Goal: Check status: Check status

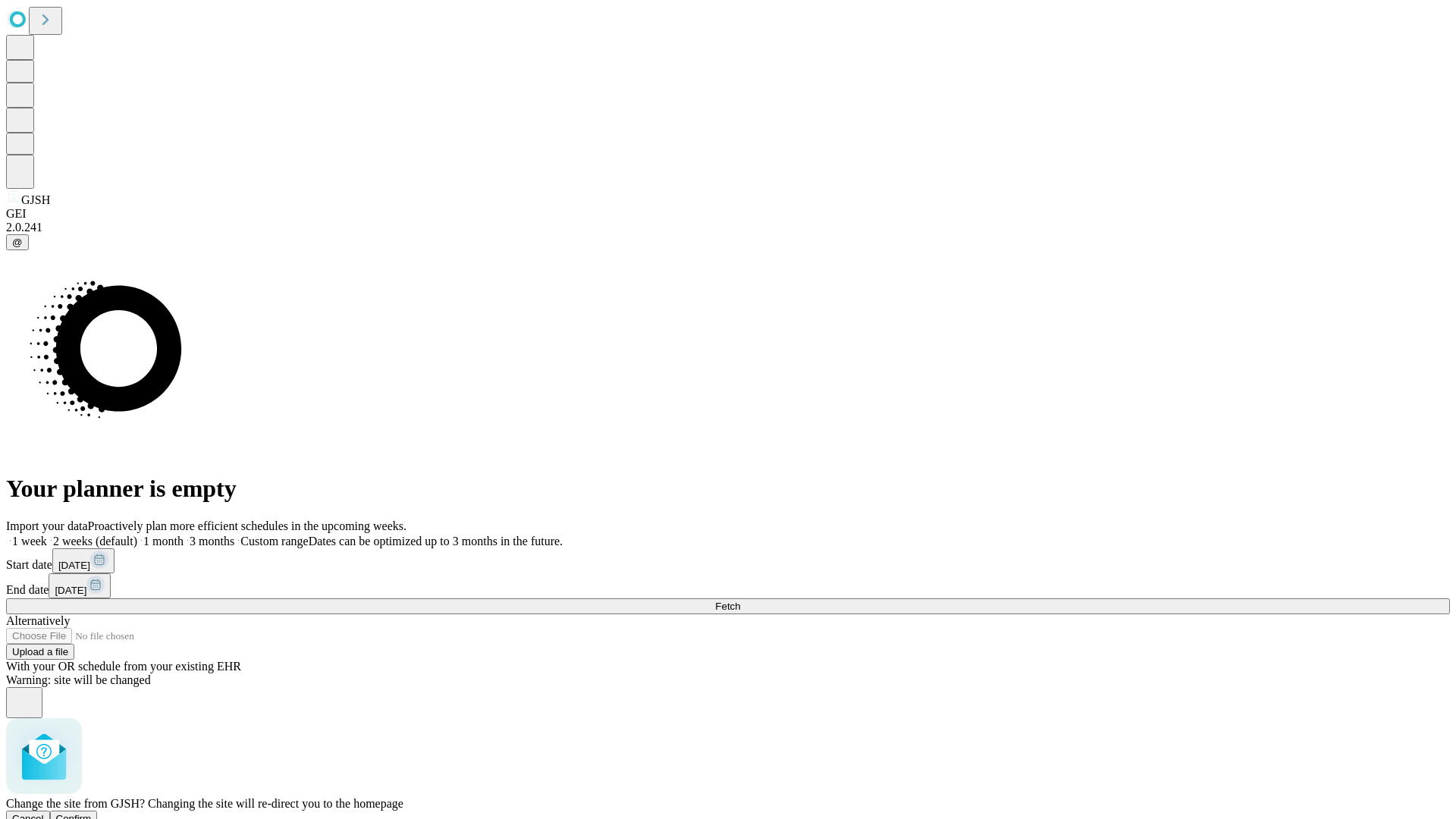
click at [92, 813] on span "Confirm" at bounding box center [74, 819] width 36 height 11
click at [47, 535] on label "1 week" at bounding box center [26, 541] width 41 height 13
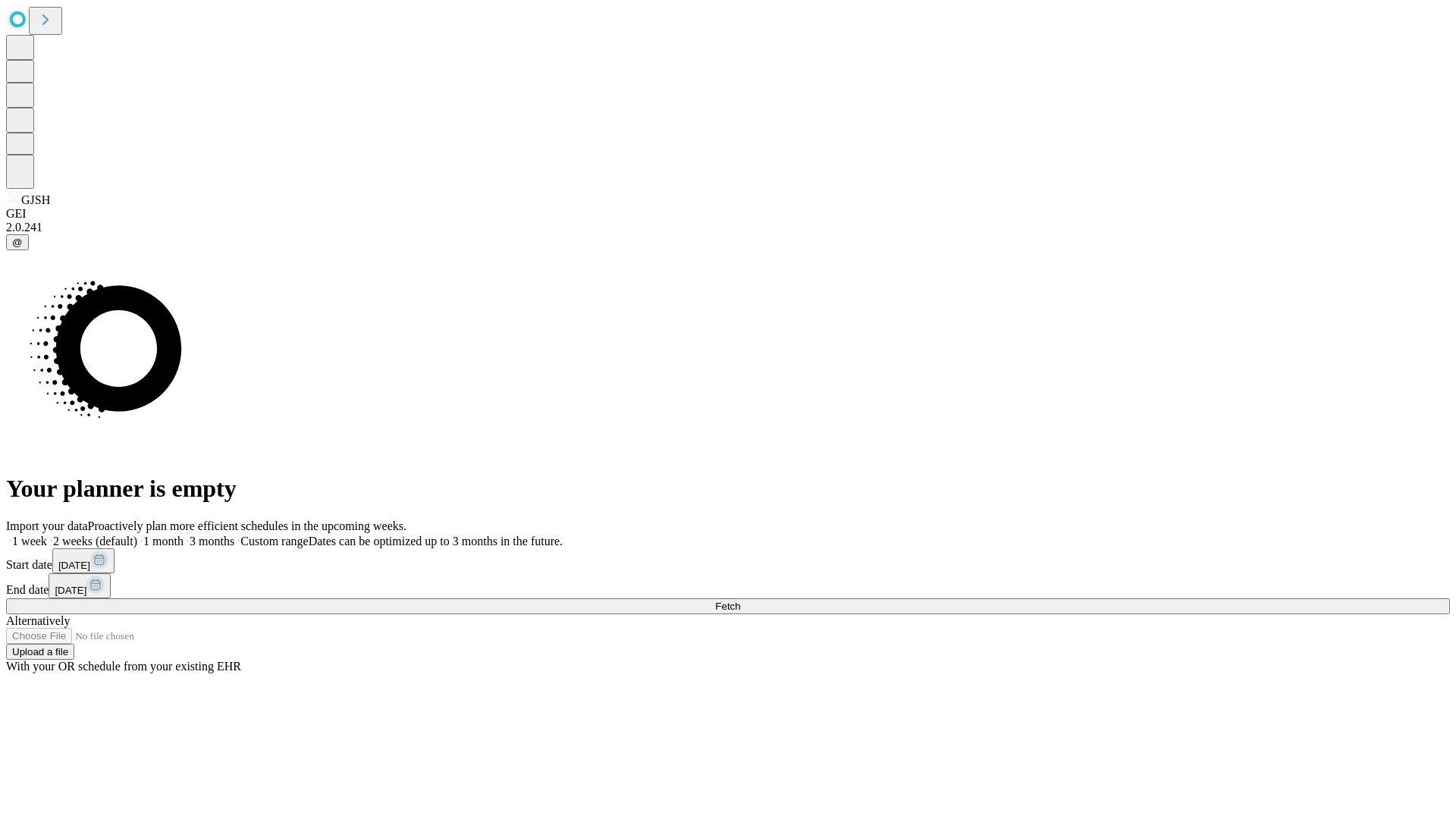
click at [740, 601] on span "Fetch" at bounding box center [728, 606] width 25 height 11
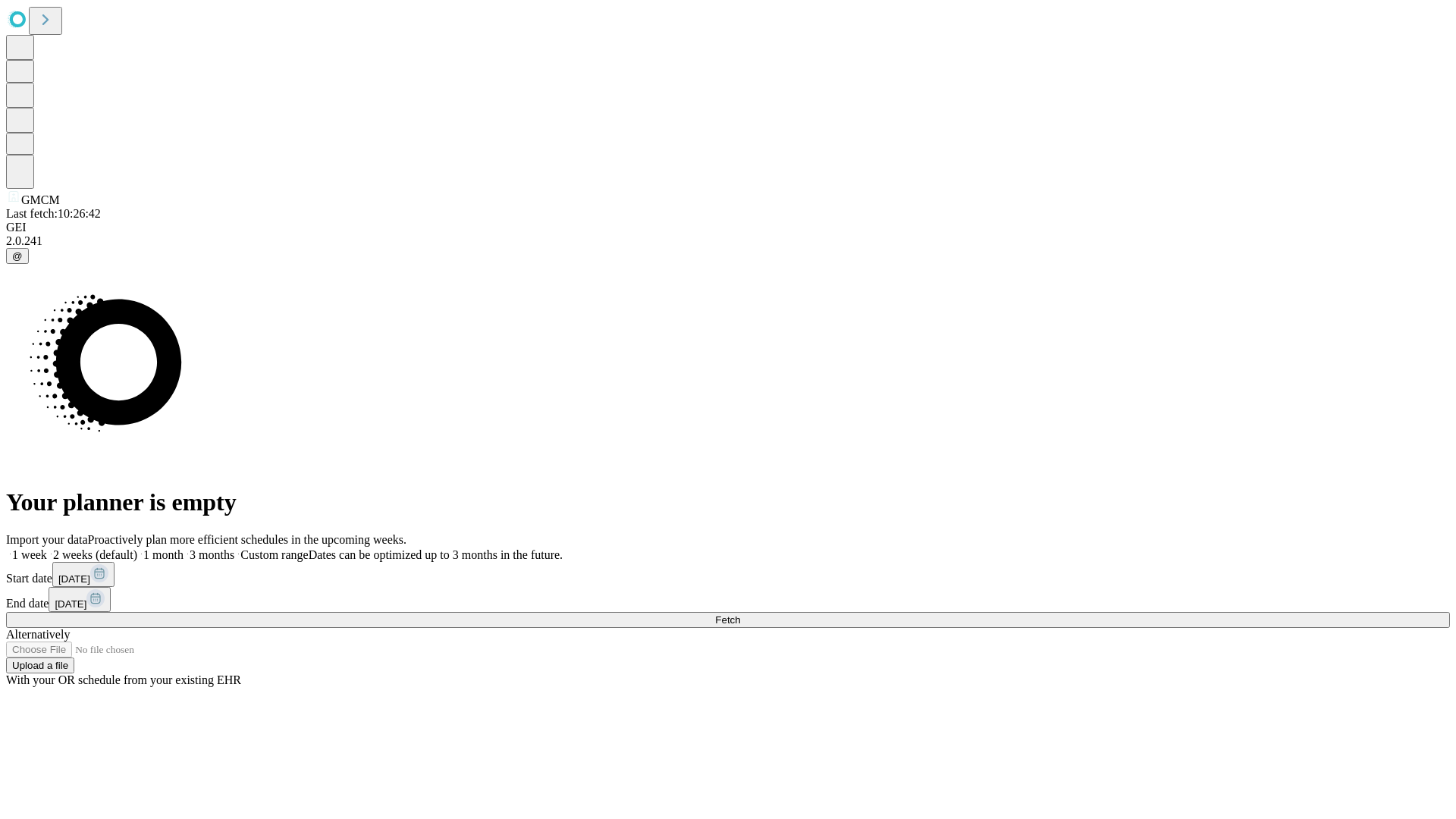
click at [47, 548] on label "1 week" at bounding box center [26, 555] width 41 height 13
click at [740, 614] on span "Fetch" at bounding box center [728, 620] width 25 height 11
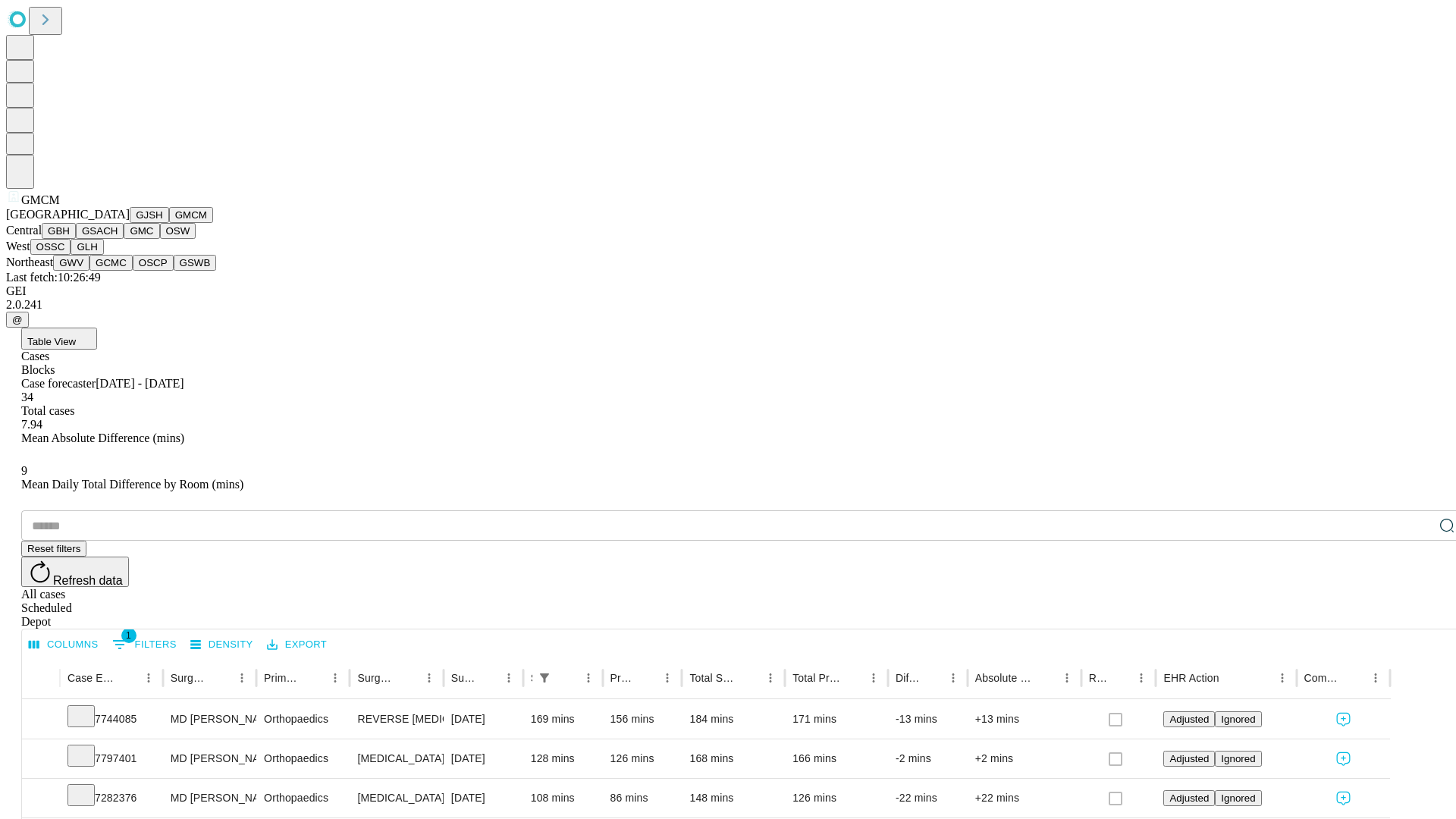
click at [76, 239] on button "GBH" at bounding box center [59, 230] width 34 height 16
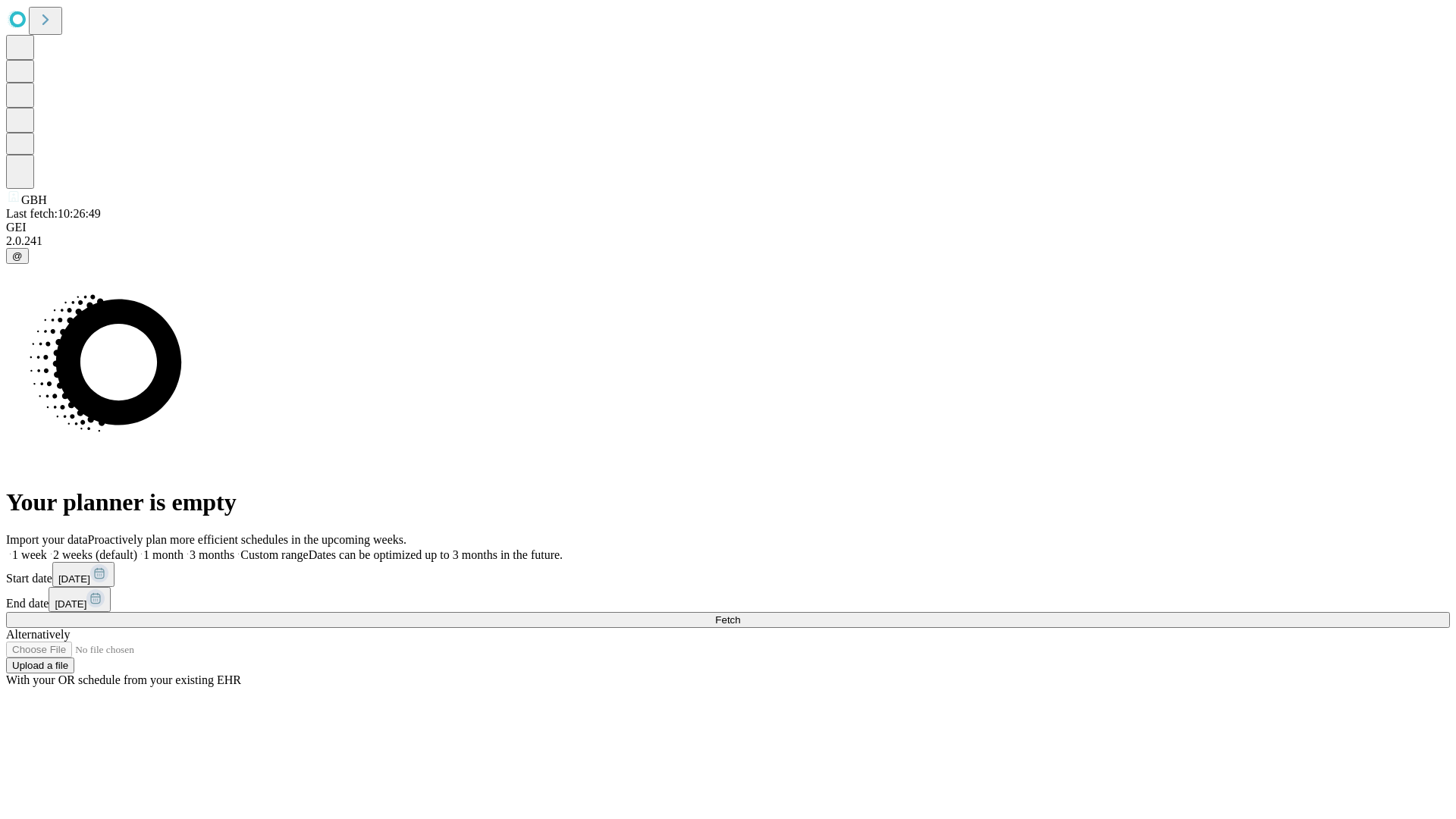
click at [47, 548] on label "1 week" at bounding box center [26, 555] width 41 height 13
click at [740, 614] on span "Fetch" at bounding box center [728, 620] width 25 height 11
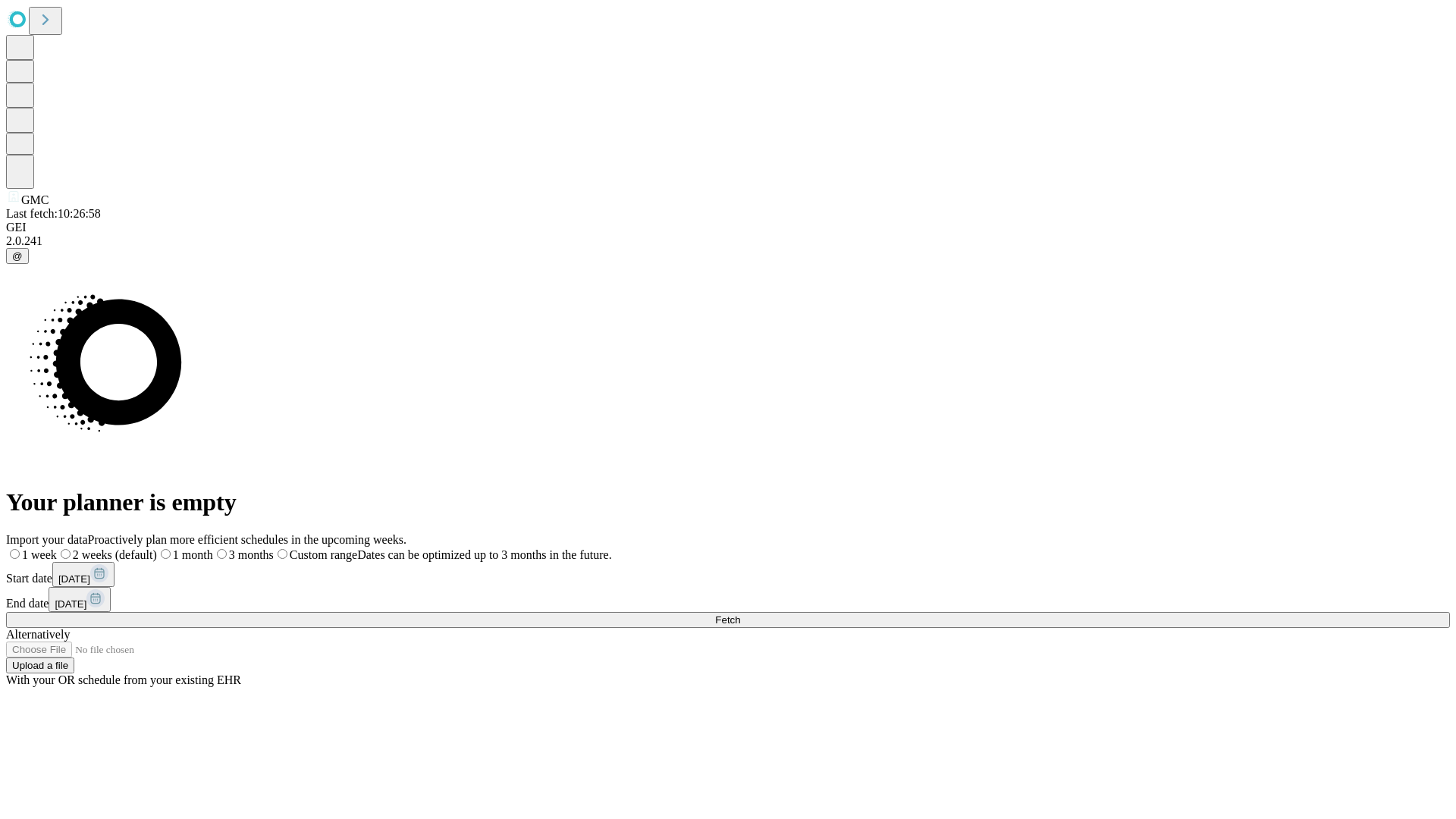
click at [57, 548] on label "1 week" at bounding box center [31, 555] width 51 height 13
click at [740, 614] on span "Fetch" at bounding box center [728, 620] width 25 height 11
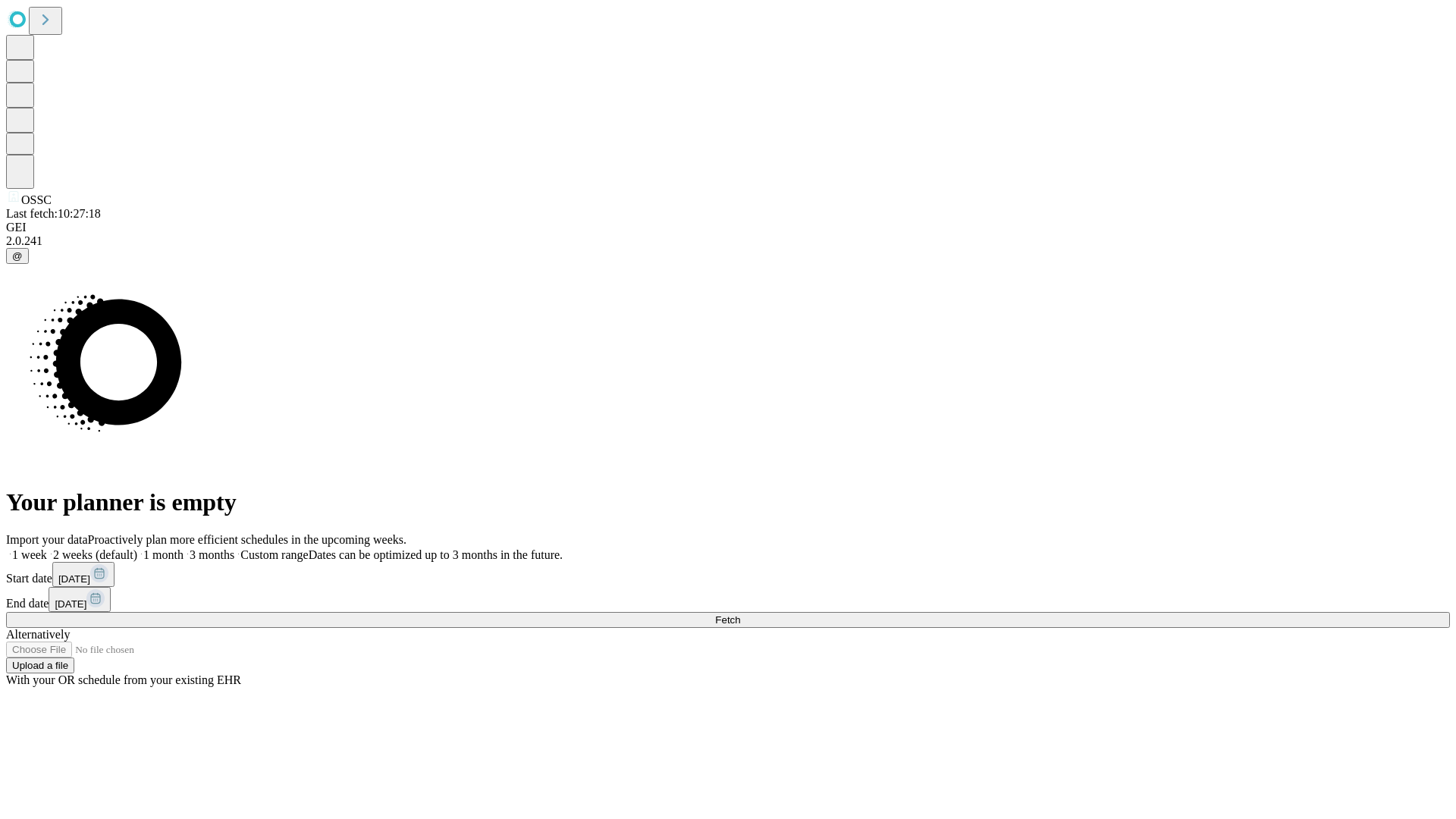
click at [47, 548] on label "1 week" at bounding box center [26, 555] width 41 height 13
click at [740, 614] on span "Fetch" at bounding box center [728, 620] width 25 height 11
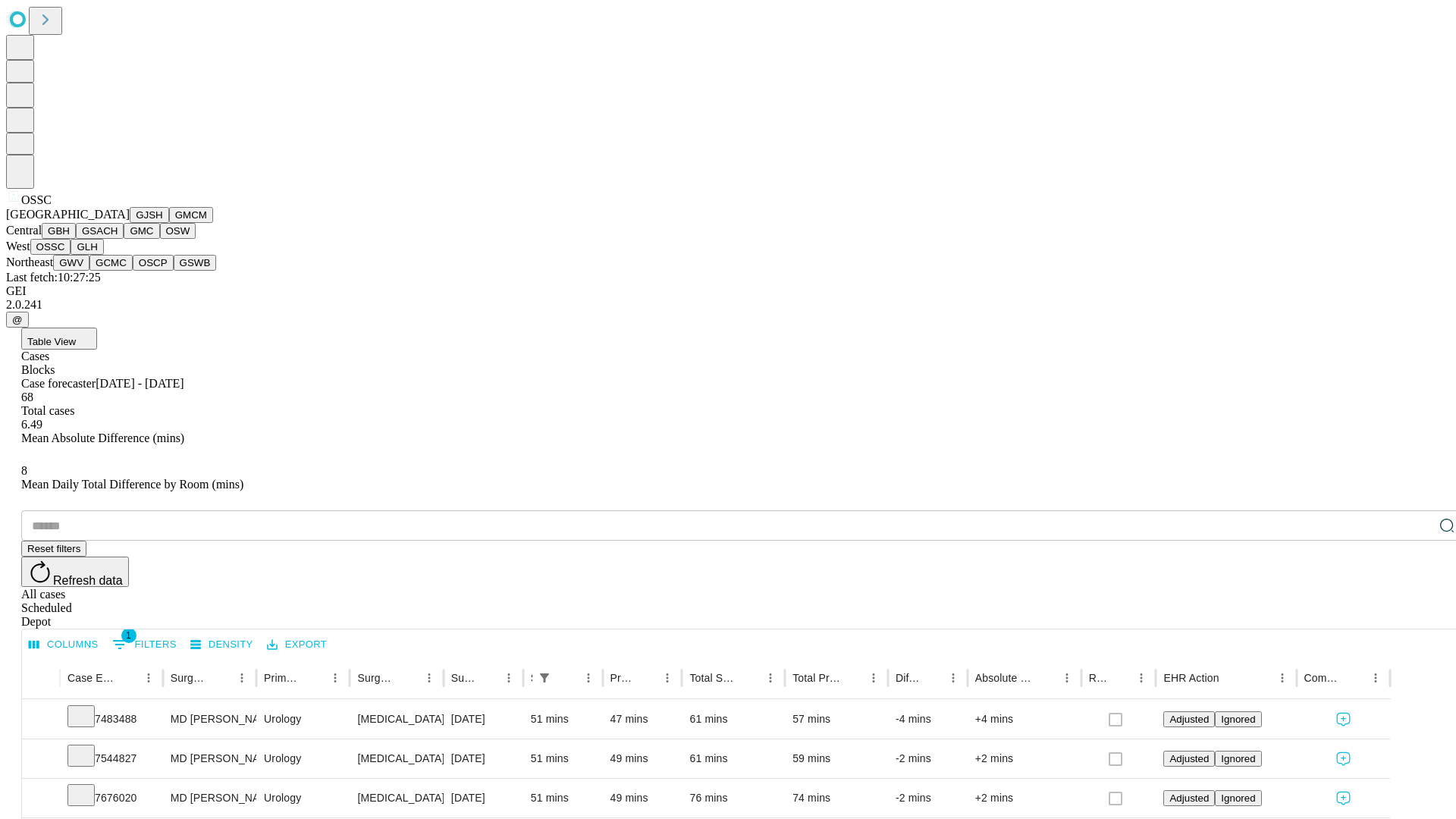
click at [103, 255] on button "GLH" at bounding box center [87, 246] width 33 height 16
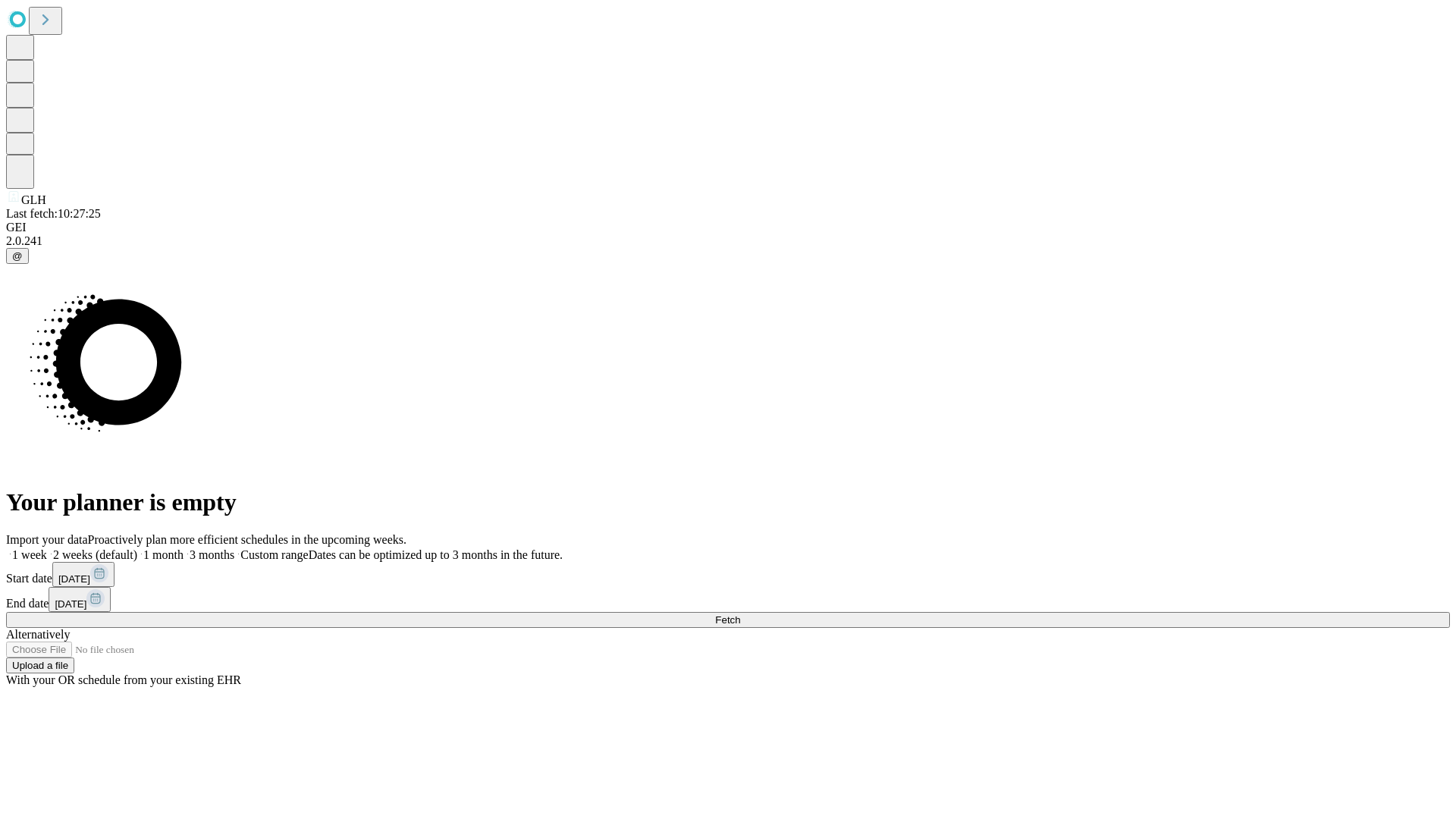
click at [47, 548] on label "1 week" at bounding box center [26, 555] width 41 height 13
click at [740, 614] on span "Fetch" at bounding box center [728, 620] width 25 height 11
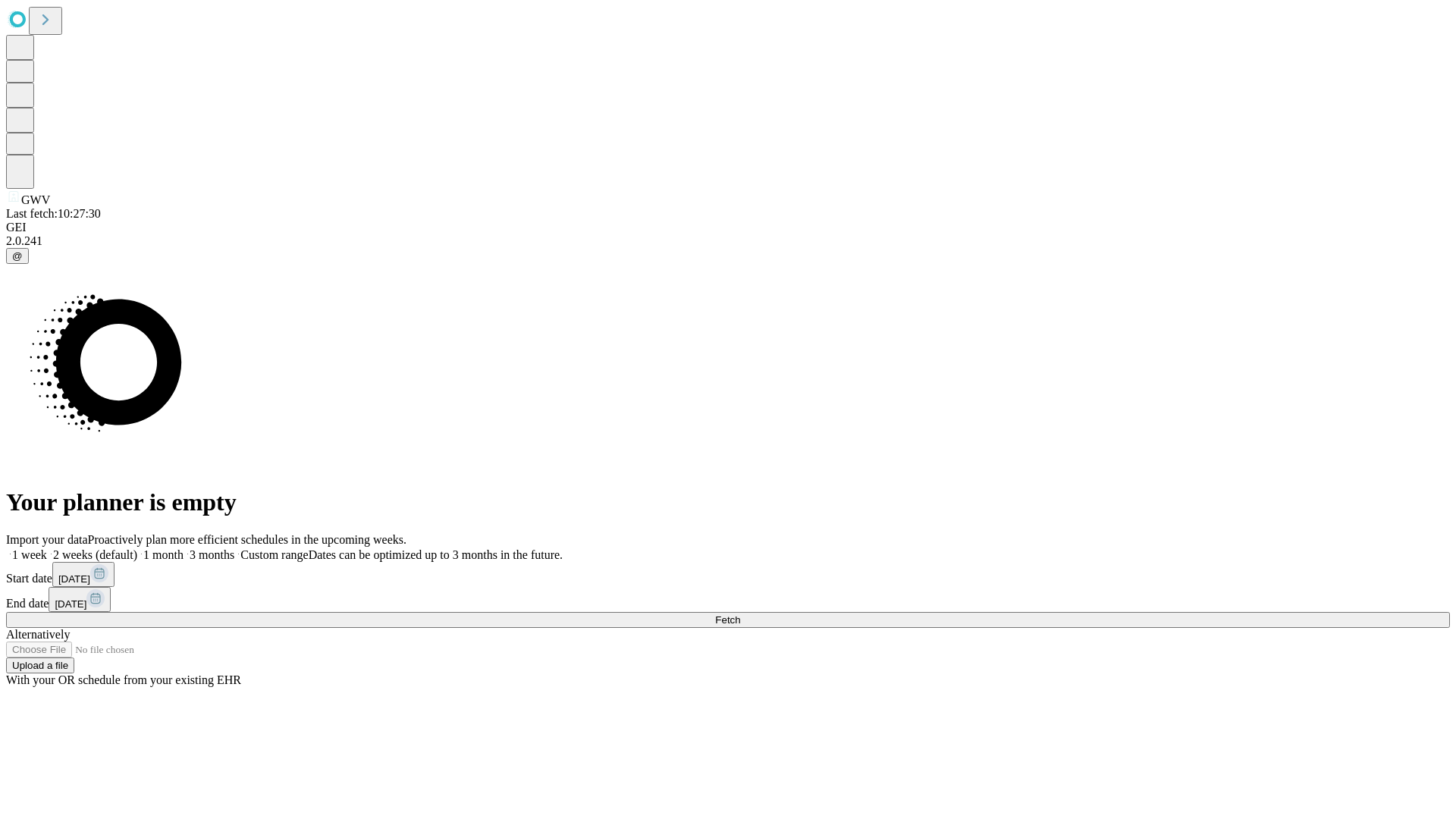
click at [740, 614] on span "Fetch" at bounding box center [728, 620] width 25 height 11
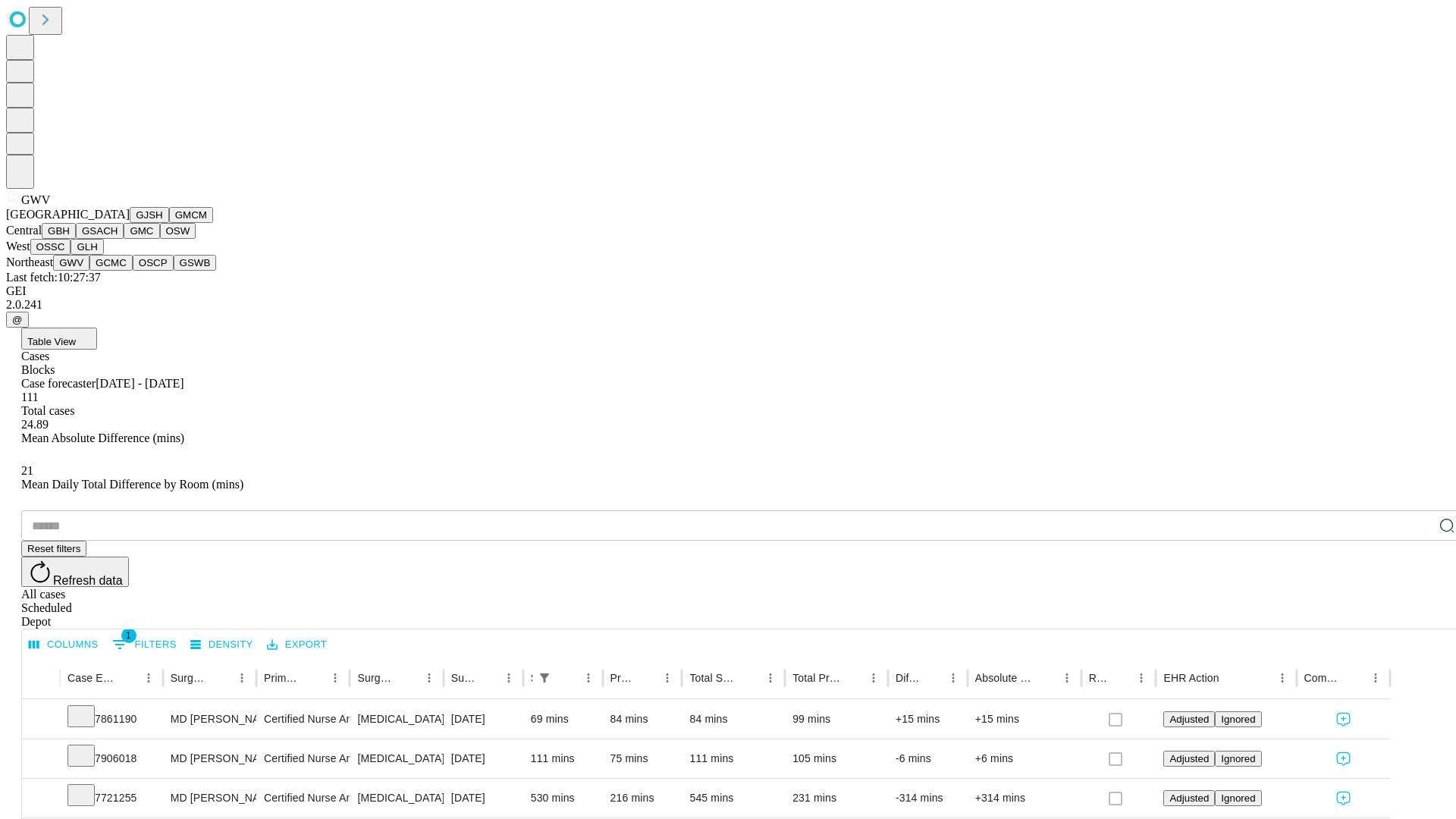
click at [118, 271] on button "GCMC" at bounding box center [110, 262] width 43 height 16
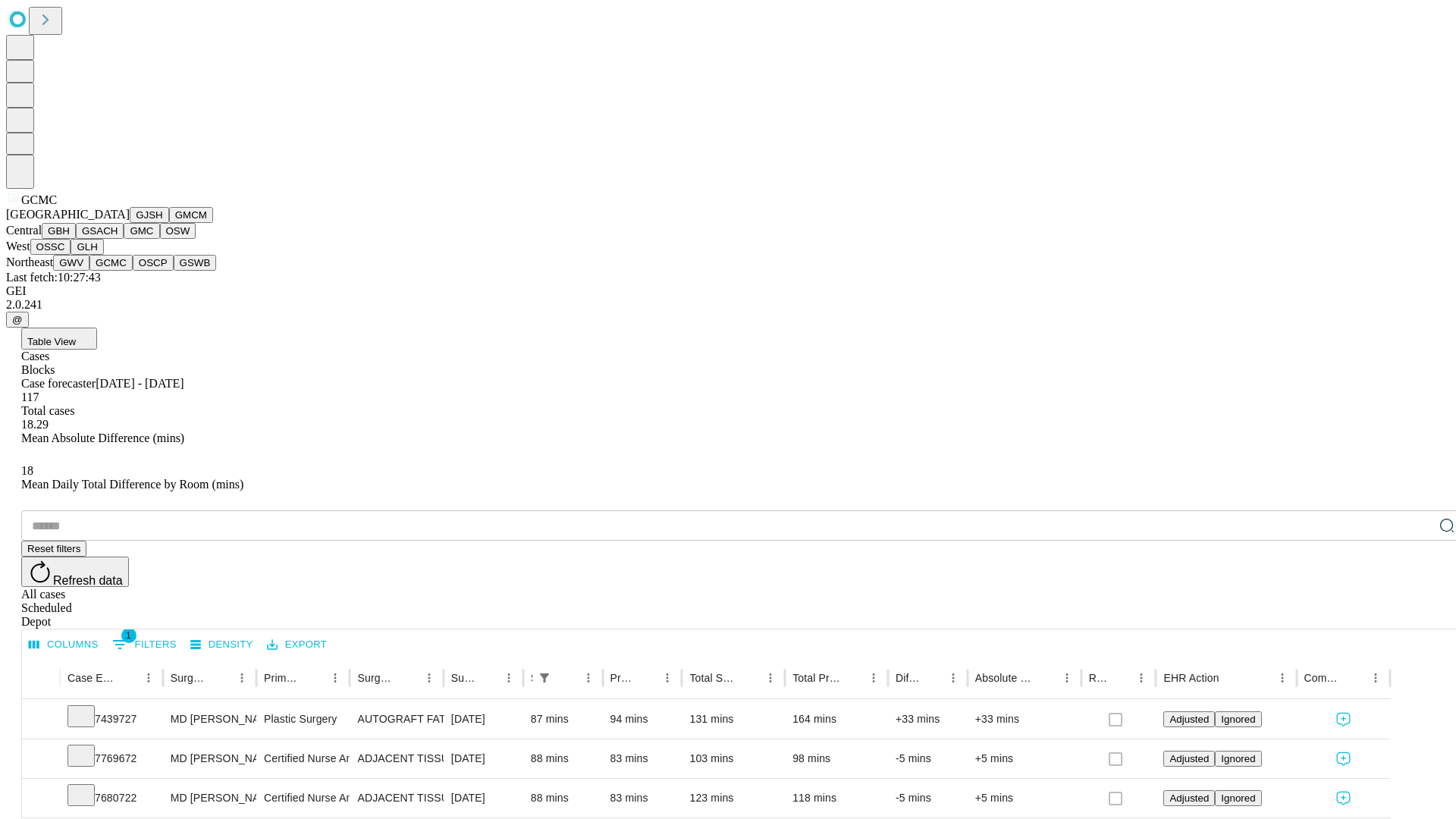
click at [132, 271] on button "OSCP" at bounding box center [153, 262] width 41 height 16
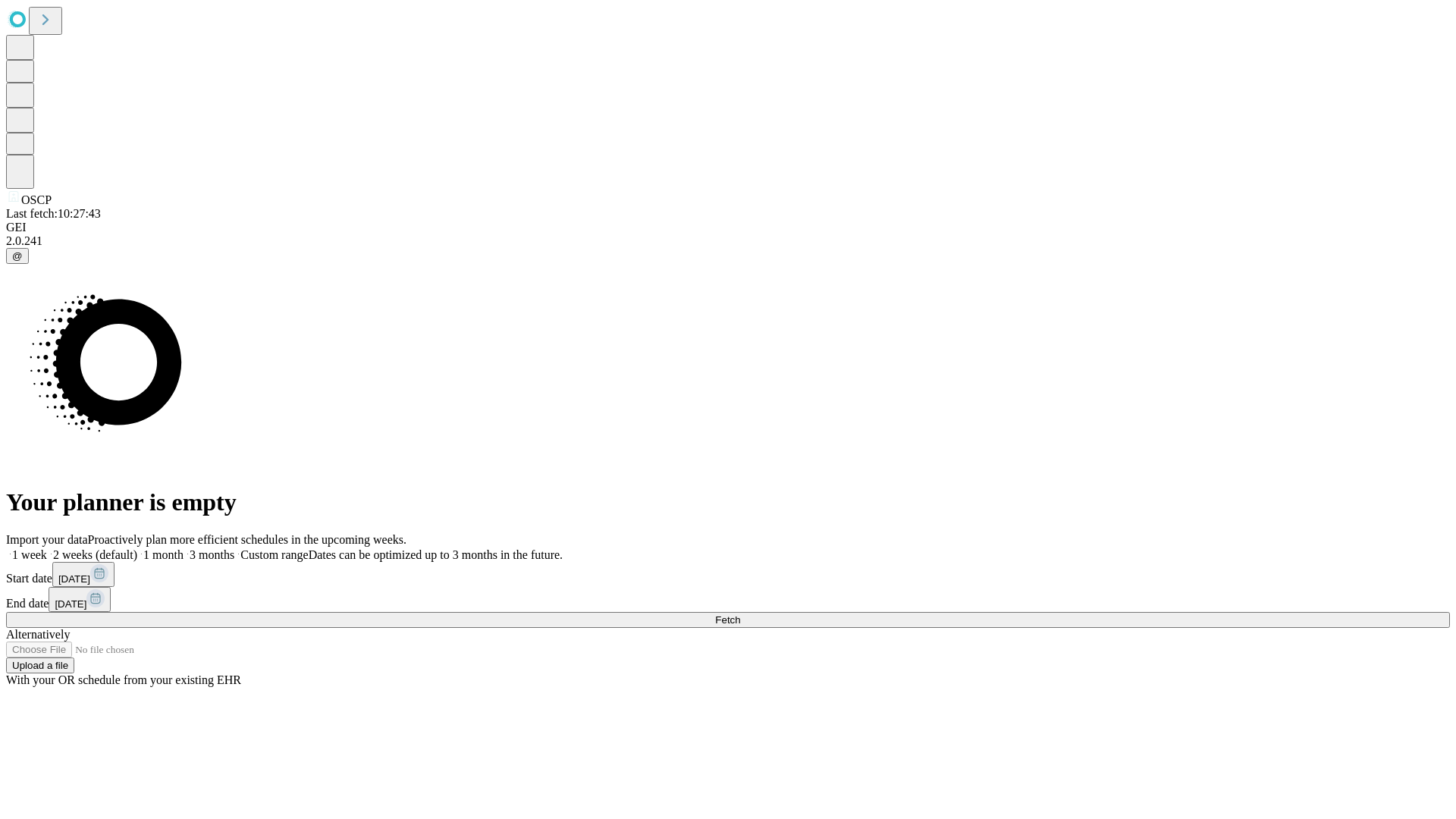
click at [47, 548] on label "1 week" at bounding box center [26, 555] width 41 height 13
click at [740, 614] on span "Fetch" at bounding box center [728, 620] width 25 height 11
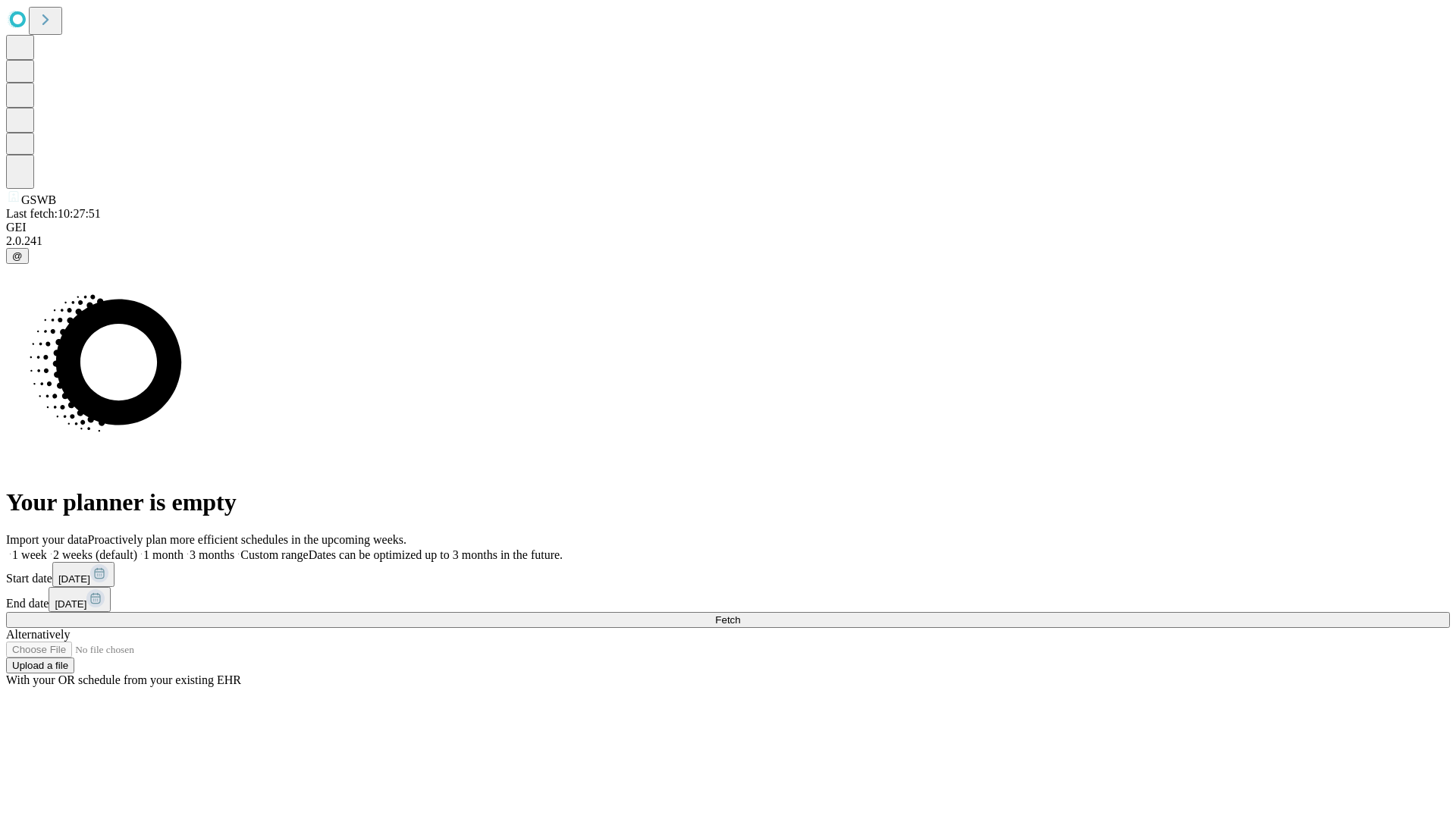
click at [47, 548] on label "1 week" at bounding box center [26, 555] width 41 height 13
click at [740, 614] on span "Fetch" at bounding box center [728, 620] width 25 height 11
